Goal: Transaction & Acquisition: Purchase product/service

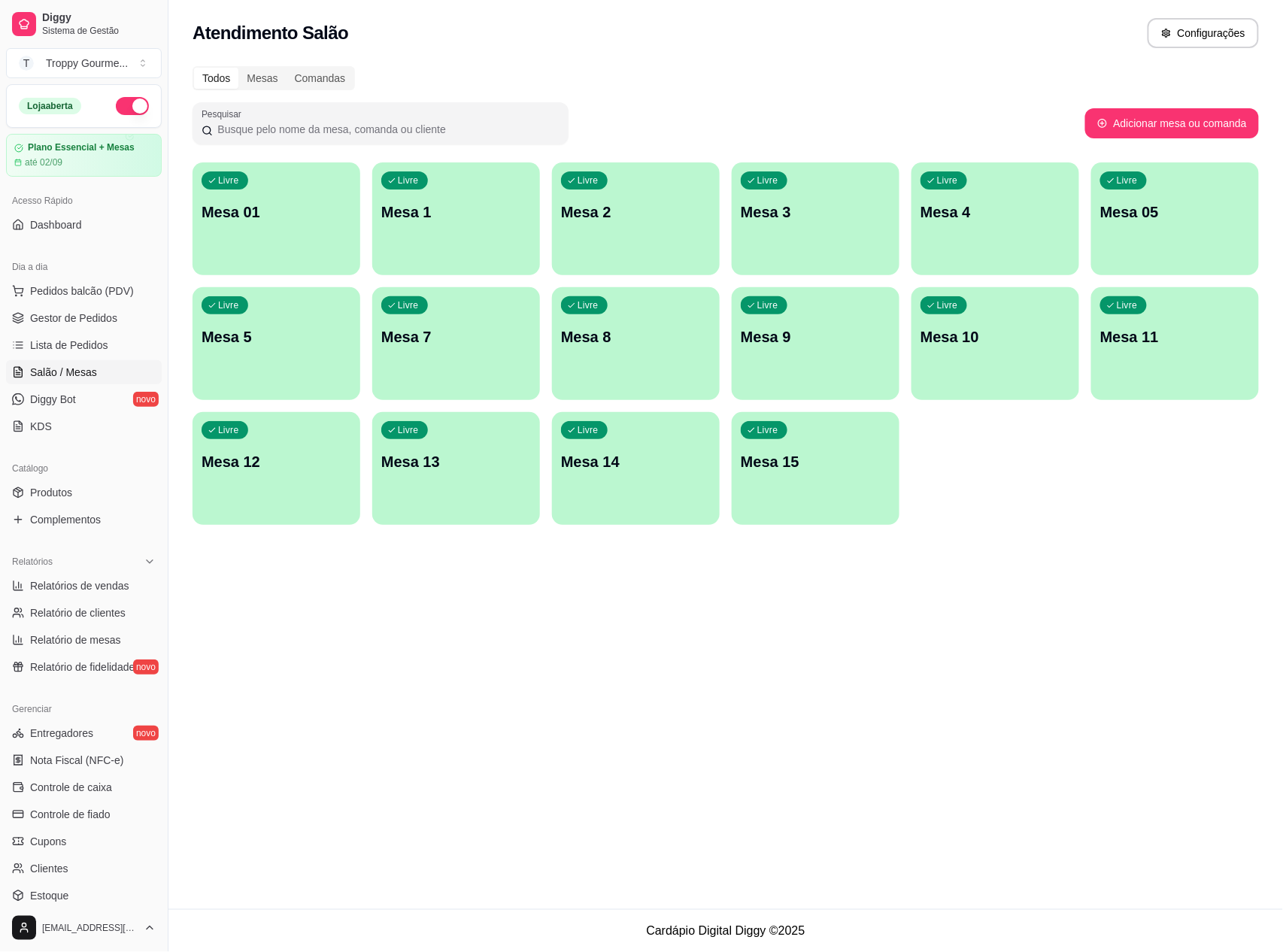
click at [275, 248] on div "Livre Mesa 01" at bounding box center [276, 209] width 168 height 95
click at [566, 229] on div "Livre Mesa 2" at bounding box center [636, 209] width 168 height 95
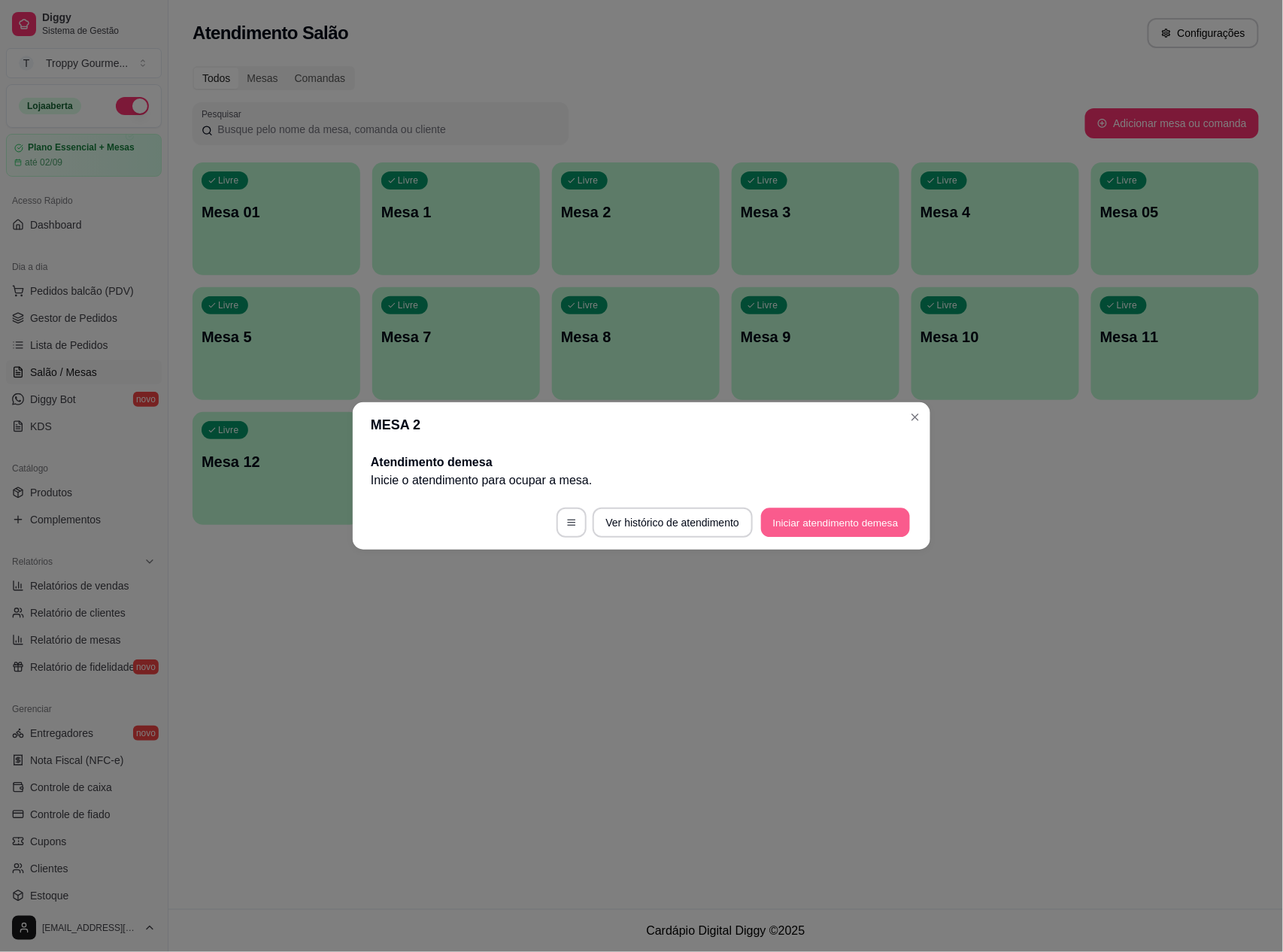
click at [805, 511] on button "Iniciar atendimento de mesa" at bounding box center [835, 523] width 149 height 30
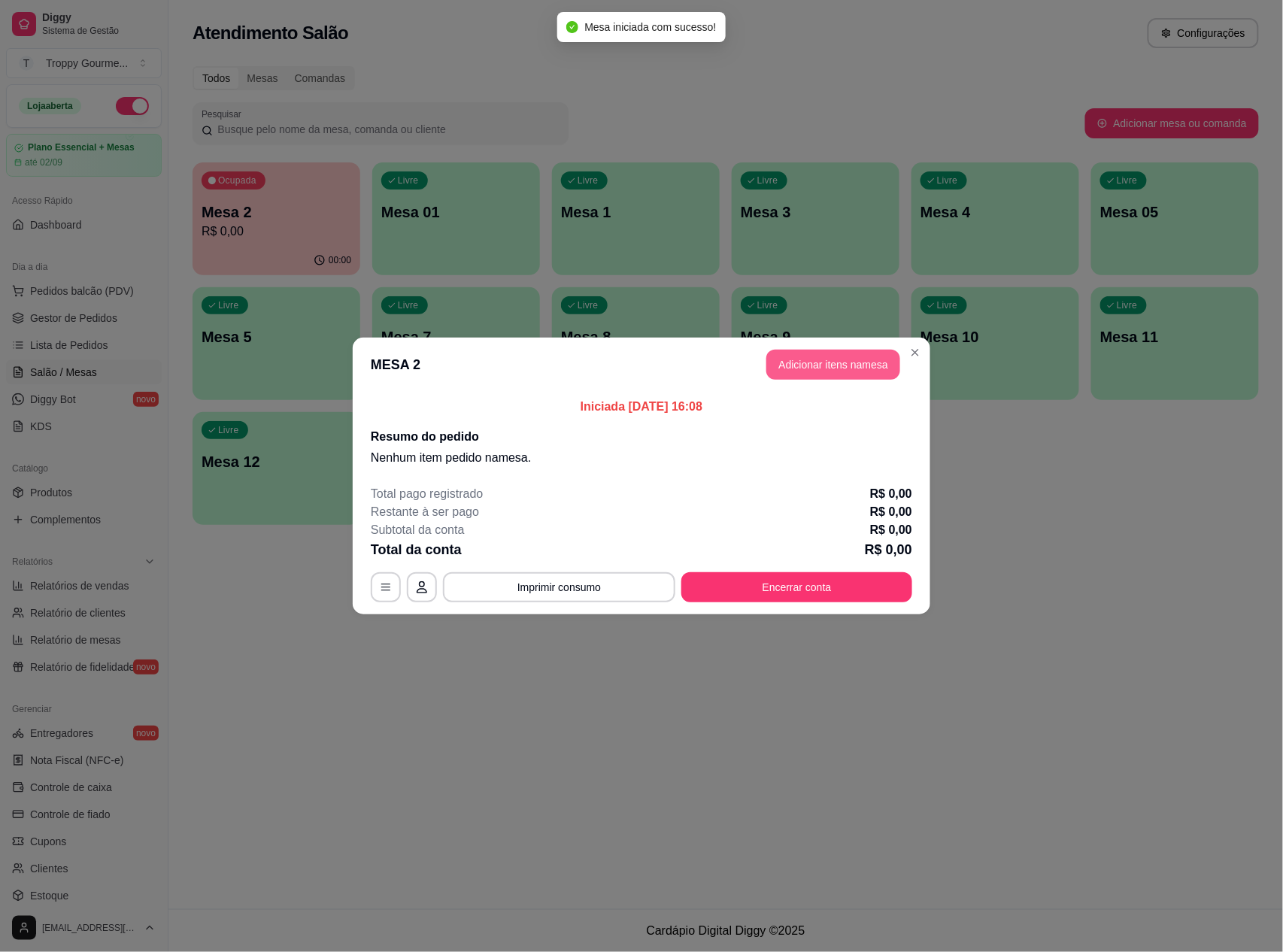
click at [838, 370] on button "Adicionar itens na mesa" at bounding box center [833, 365] width 134 height 30
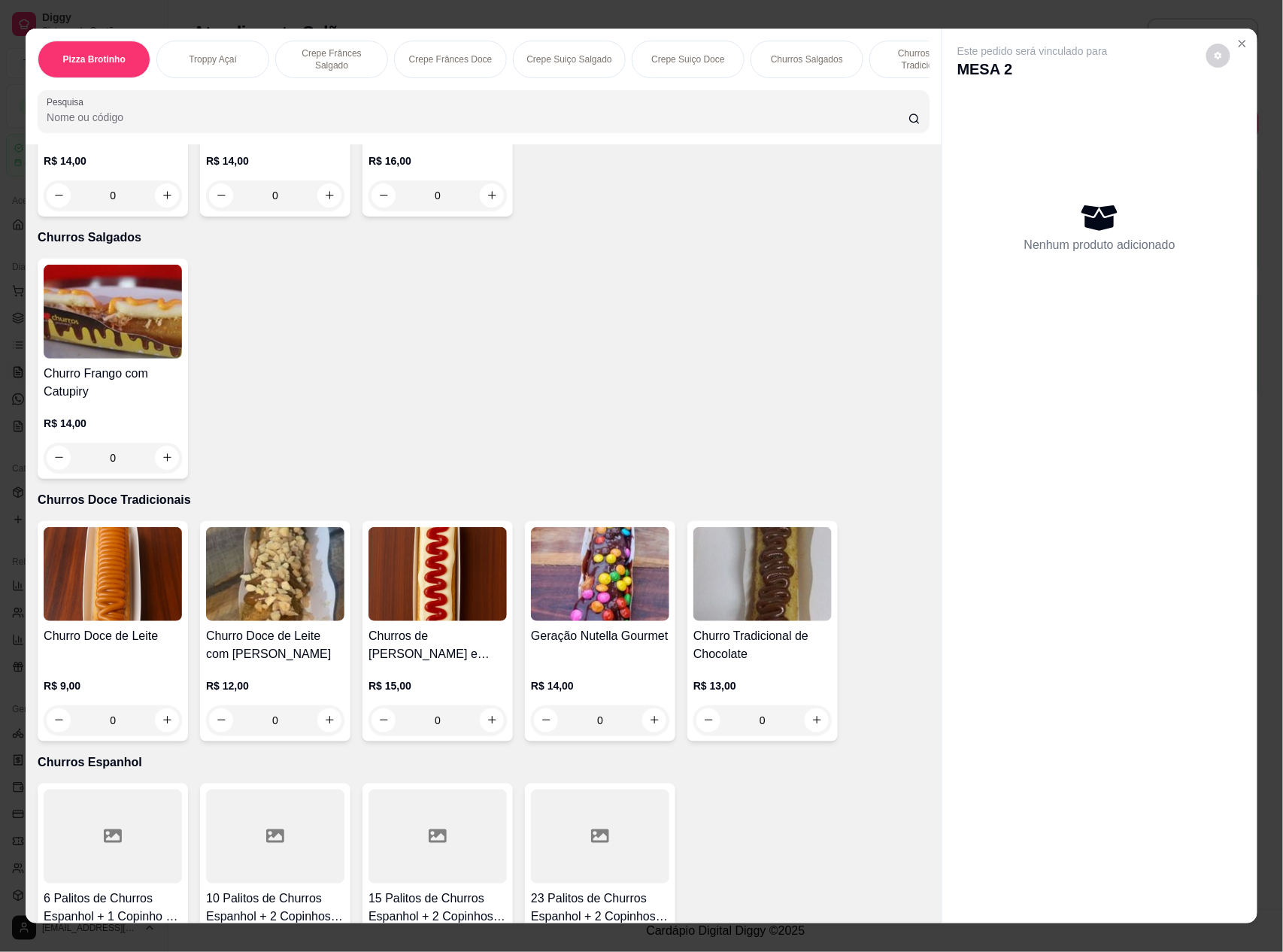
scroll to position [2305, 0]
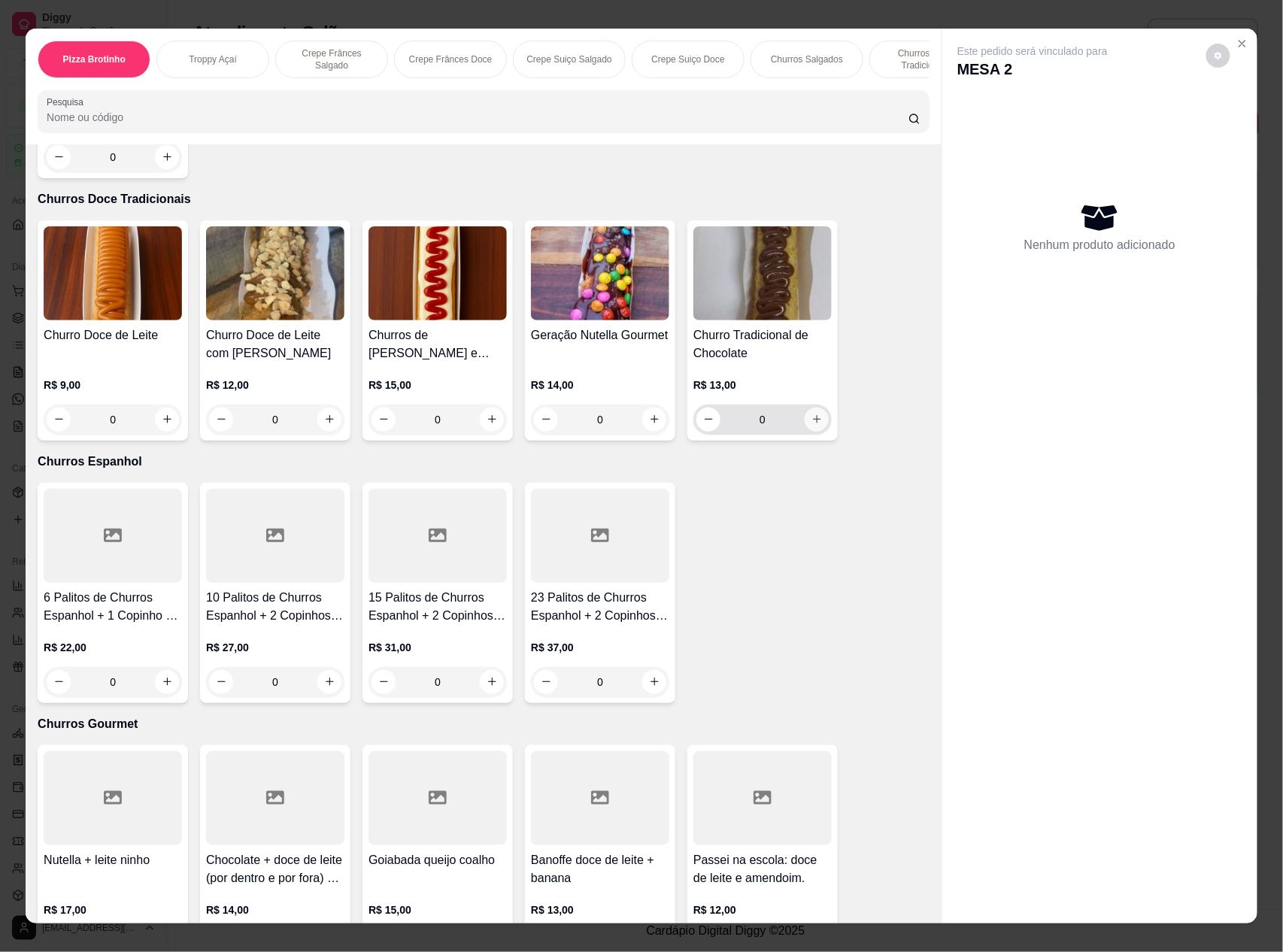
click at [813, 416] on icon "increase-product-quantity" at bounding box center [816, 419] width 8 height 8
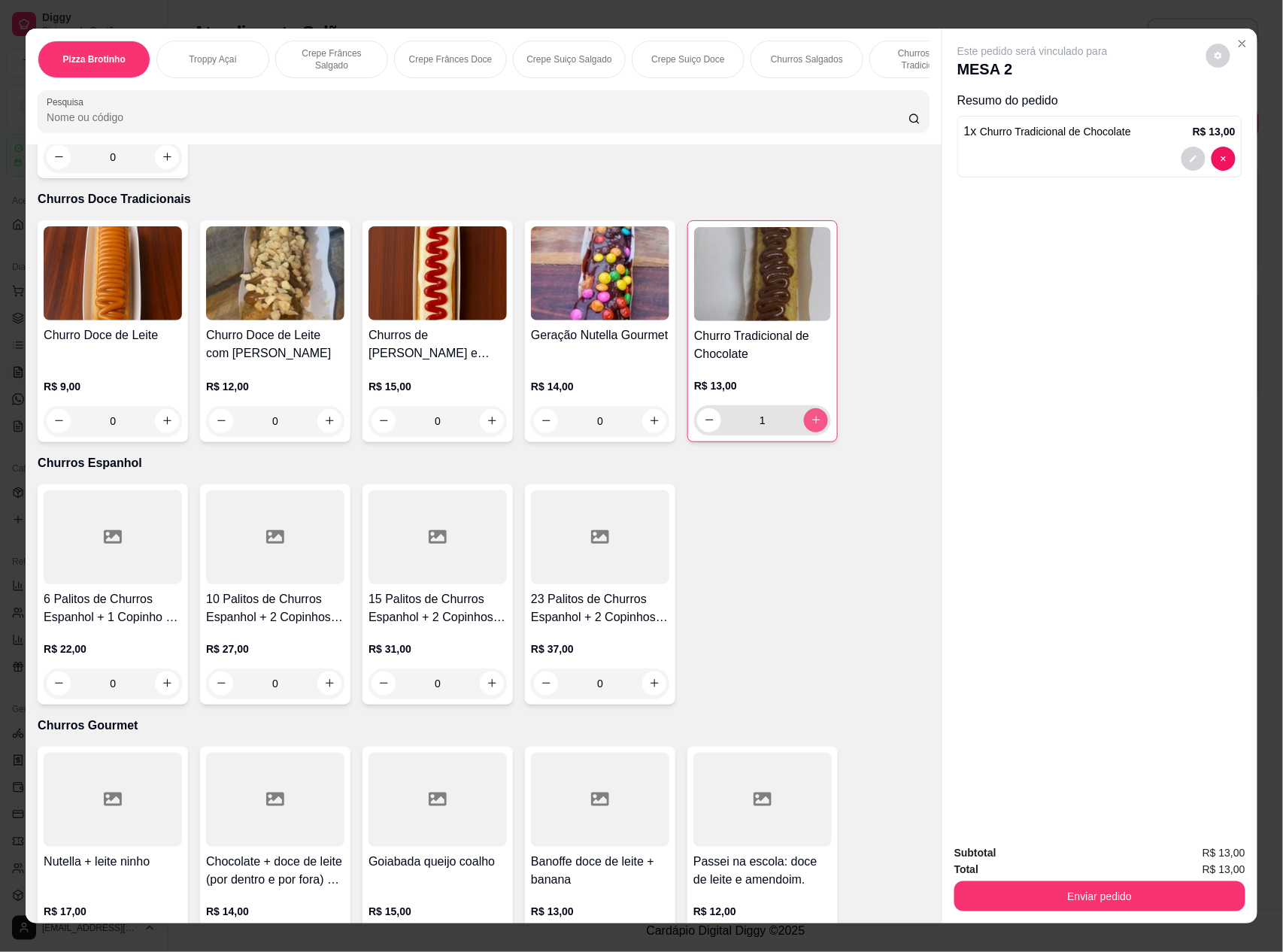
click at [811, 414] on icon "increase-product-quantity" at bounding box center [816, 419] width 11 height 11
type input "2"
click at [163, 421] on icon "increase-product-quantity" at bounding box center [167, 421] width 8 height 8
type input "1"
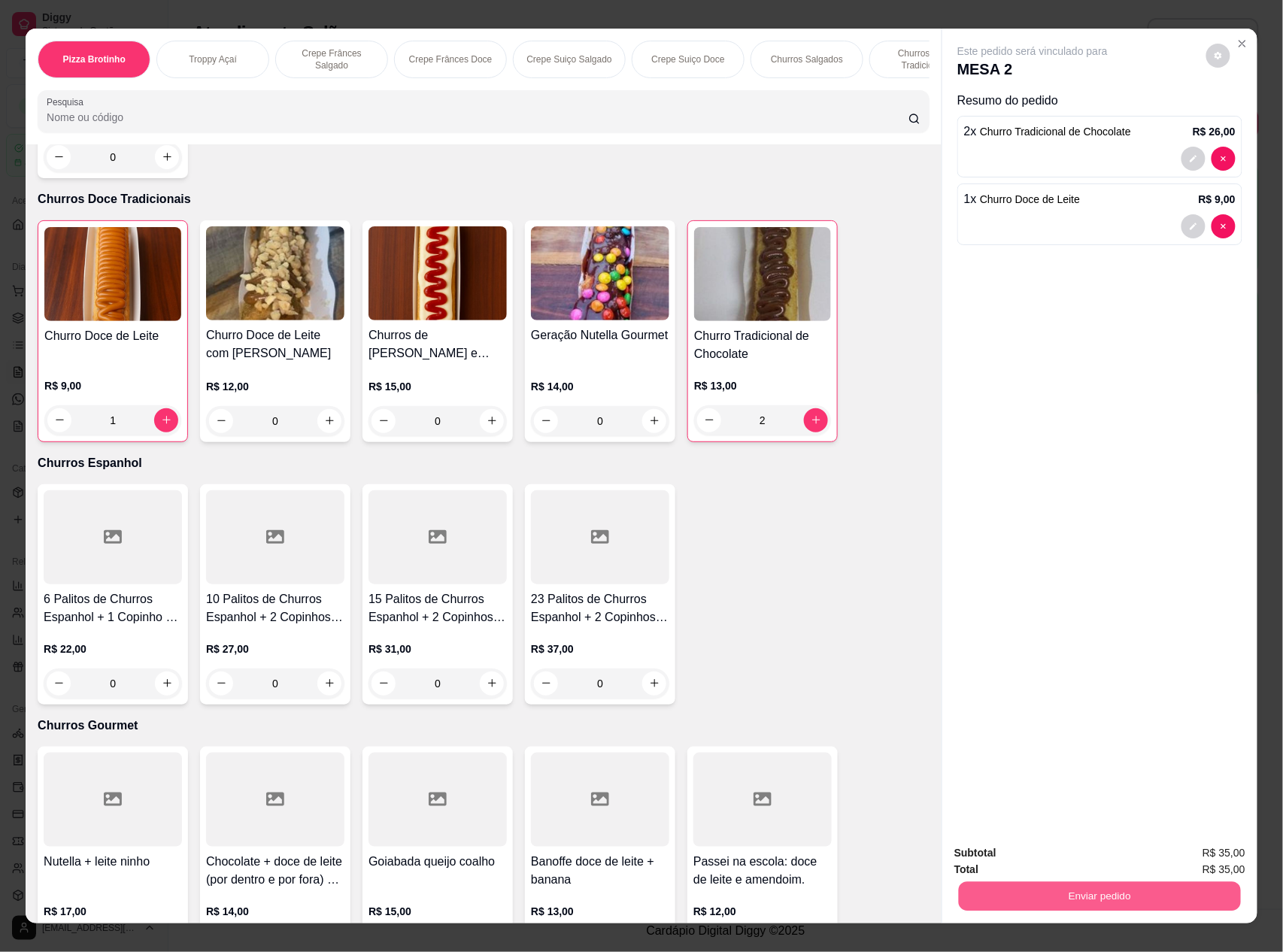
click at [1048, 900] on button "Enviar pedido" at bounding box center [1100, 897] width 282 height 30
click at [1048, 862] on button "Não registrar e enviar pedido" at bounding box center [1049, 859] width 152 height 28
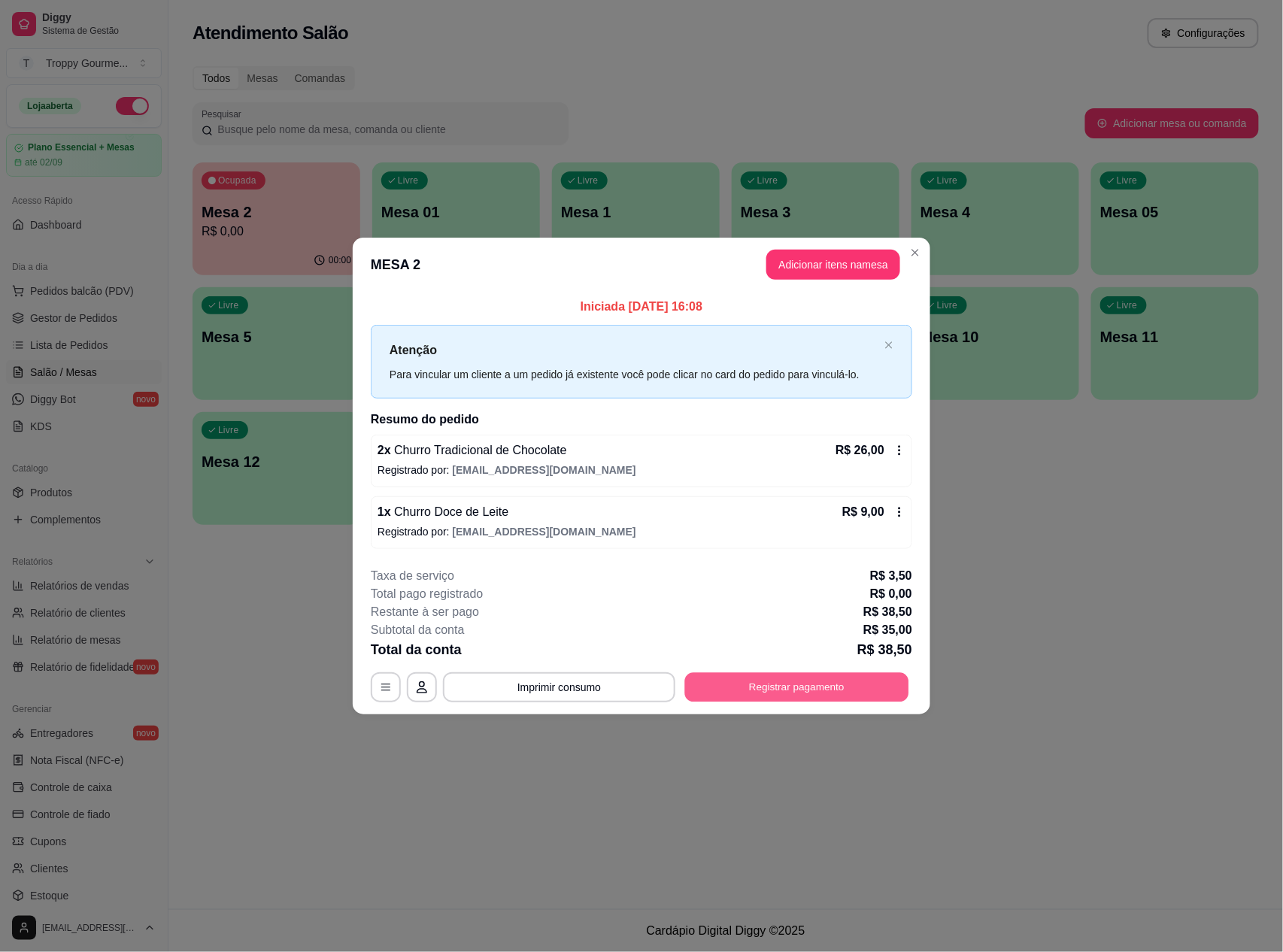
click at [763, 678] on button "Registrar pagamento" at bounding box center [797, 687] width 224 height 30
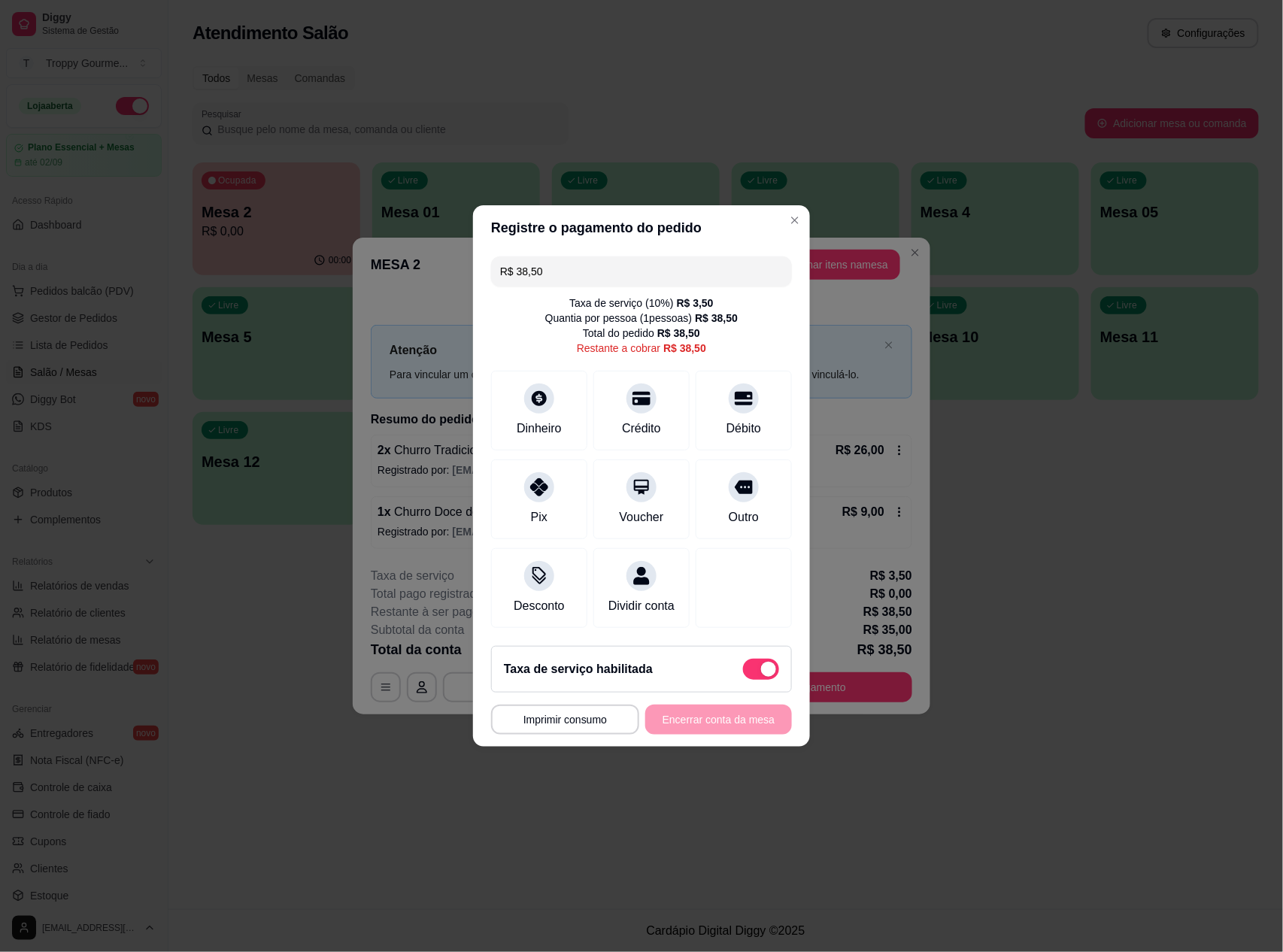
click at [761, 677] on span at bounding box center [769, 669] width 15 height 15
click at [752, 677] on input "checkbox" at bounding box center [747, 677] width 10 height 10
checkbox input "true"
type input "R$ 35,00"
checkbox input "false"
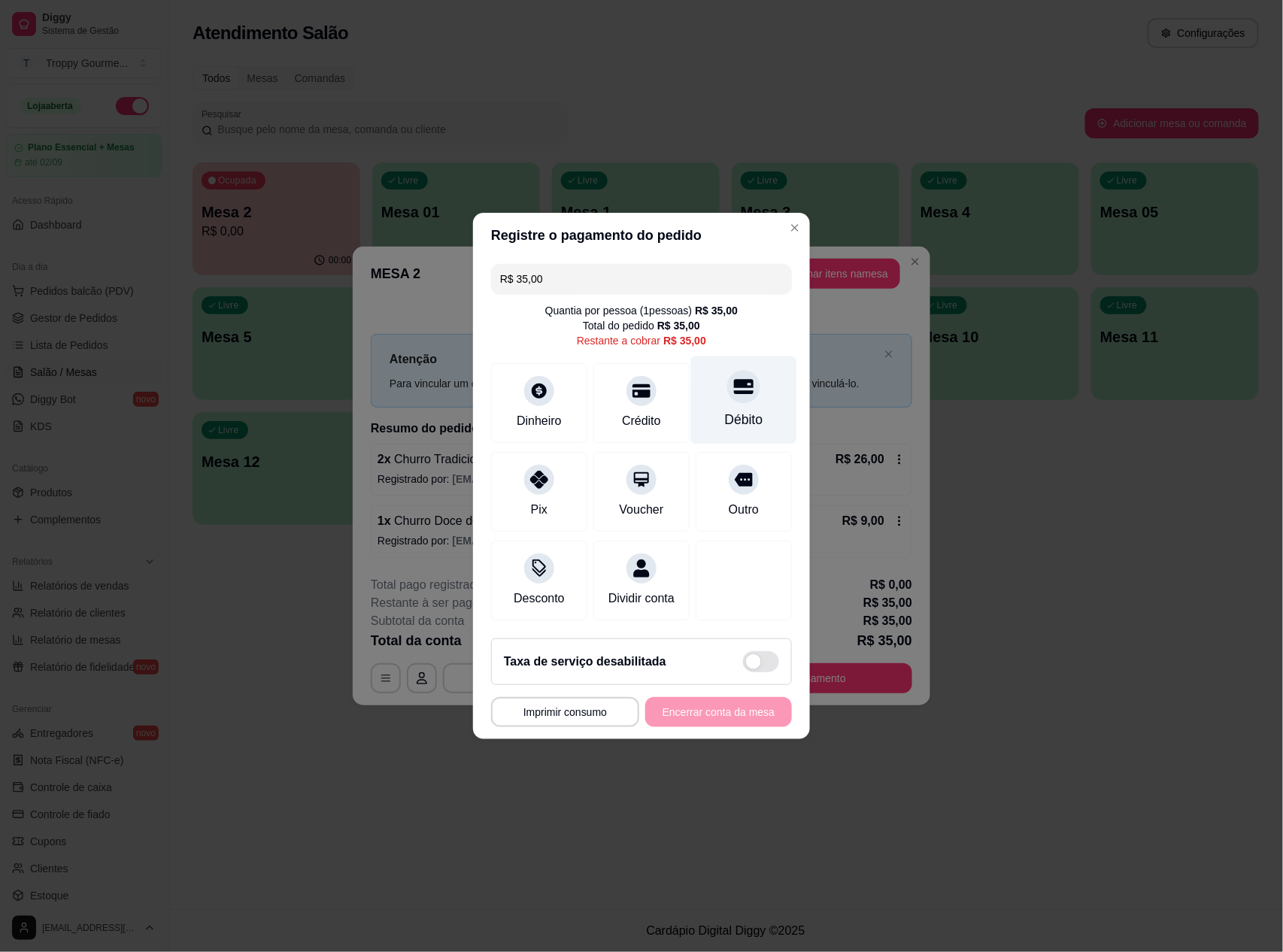
click at [725, 410] on div "Débito" at bounding box center [744, 419] width 39 height 20
type input "R$ 0,00"
